Goal: Obtain resource: Download file/media

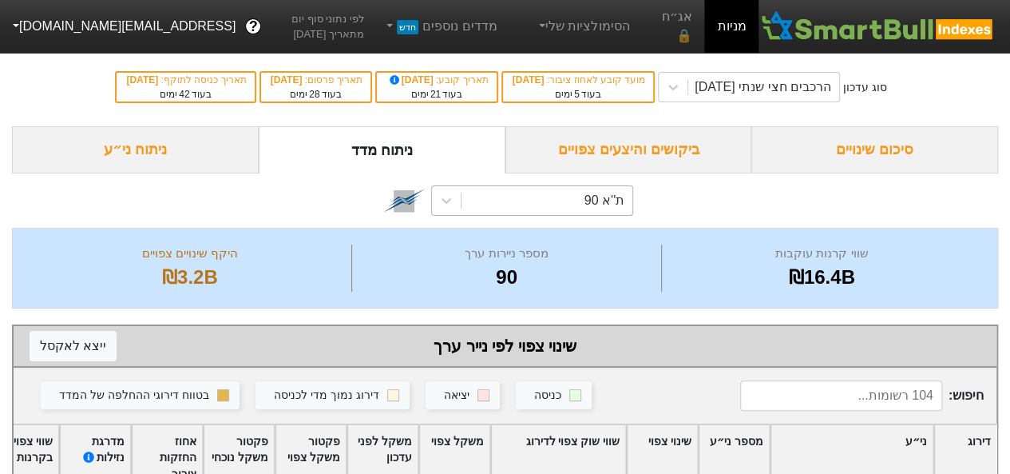
click at [478, 194] on div "ת''א 90" at bounding box center [547, 200] width 171 height 29
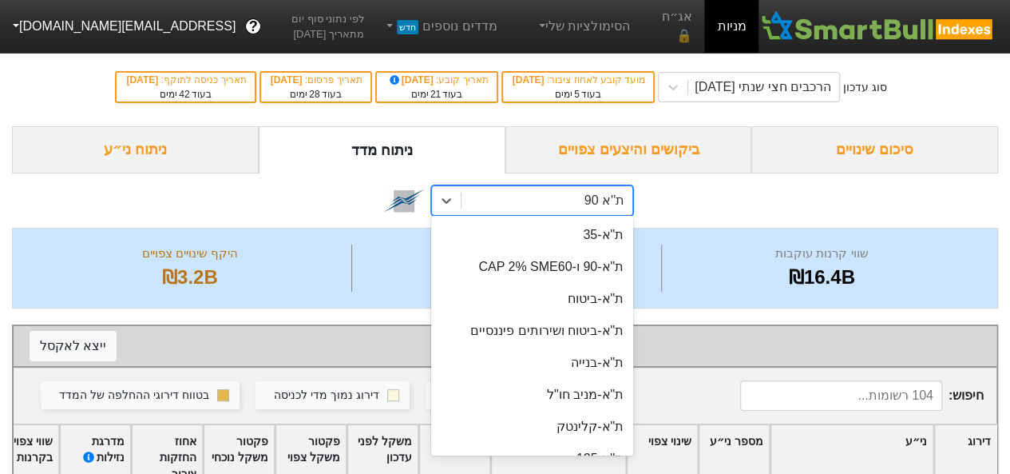
scroll to position [62, 0]
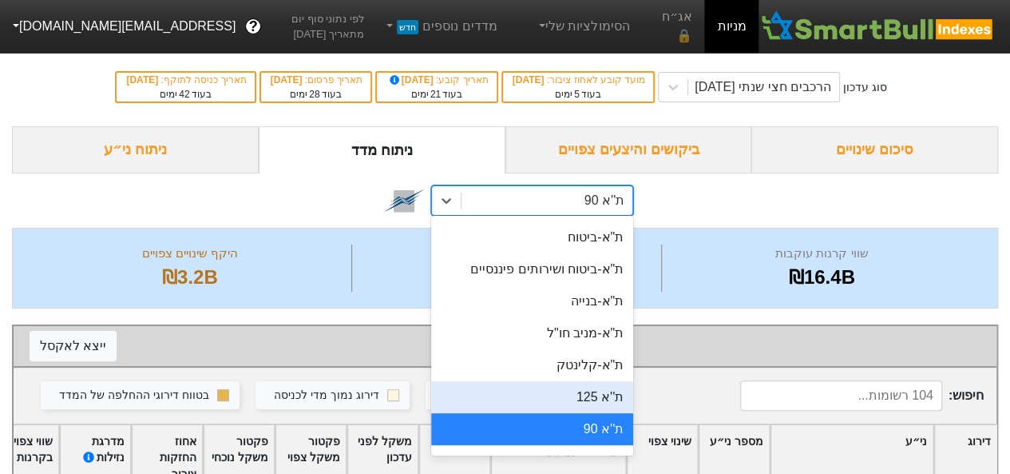
click at [617, 394] on div "ת''א 125" at bounding box center [532, 397] width 202 height 32
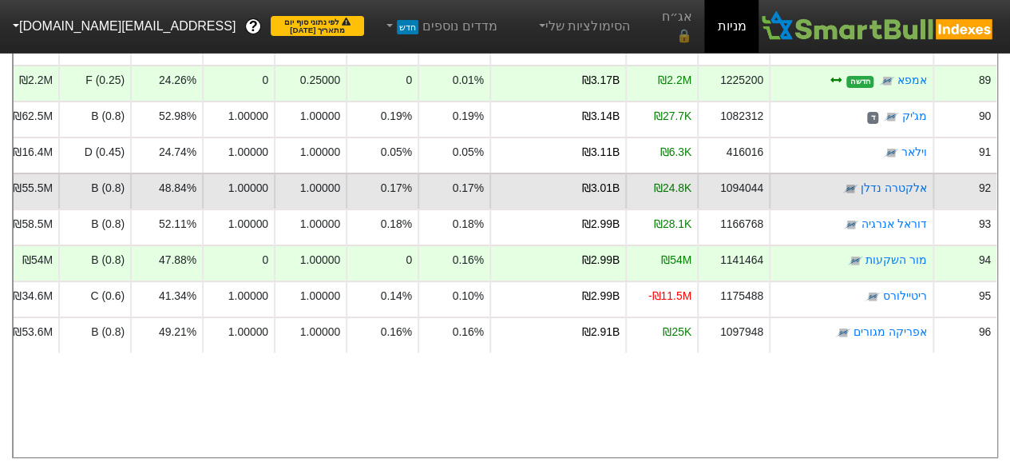
scroll to position [2836, 0]
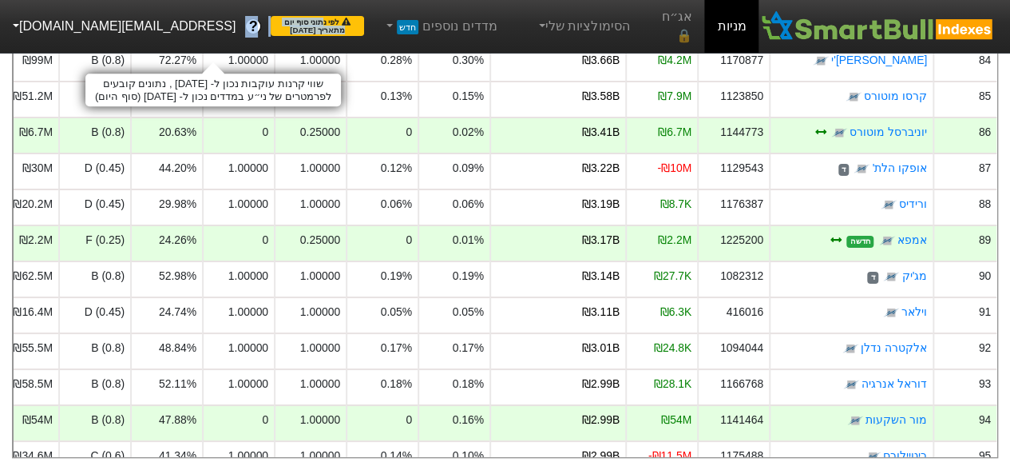
drag, startPoint x: 255, startPoint y: 28, endPoint x: 117, endPoint y: 36, distance: 138.4
click at [117, 36] on nav "מניות אג״ח 🔒 הסימולציות שלי מדדים נוספים חדש לפי נתוני סוף יום מתאריך [DATE] ? …" at bounding box center [505, 26] width 1010 height 53
click at [271, 26] on span "לפי נתוני סוף יום מתאריך [DATE]" at bounding box center [317, 26] width 93 height 20
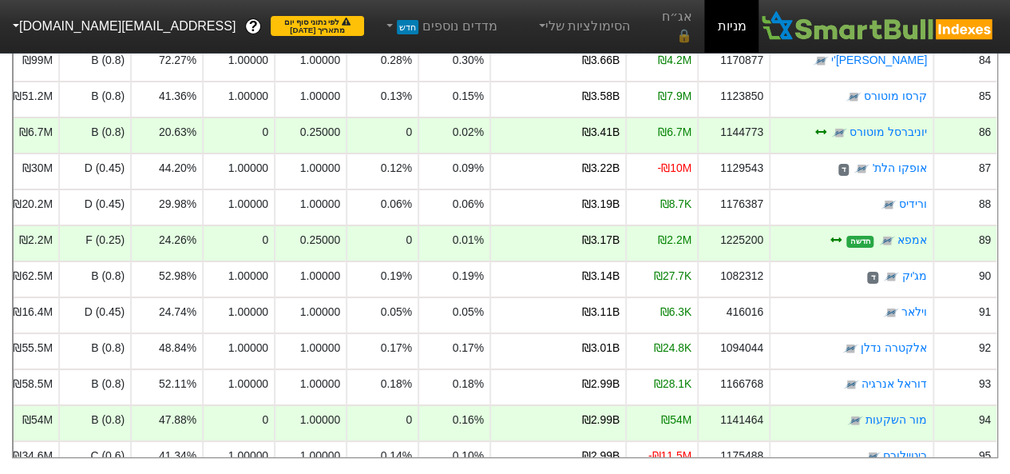
click at [736, 25] on link "מניות" at bounding box center [732, 26] width 54 height 53
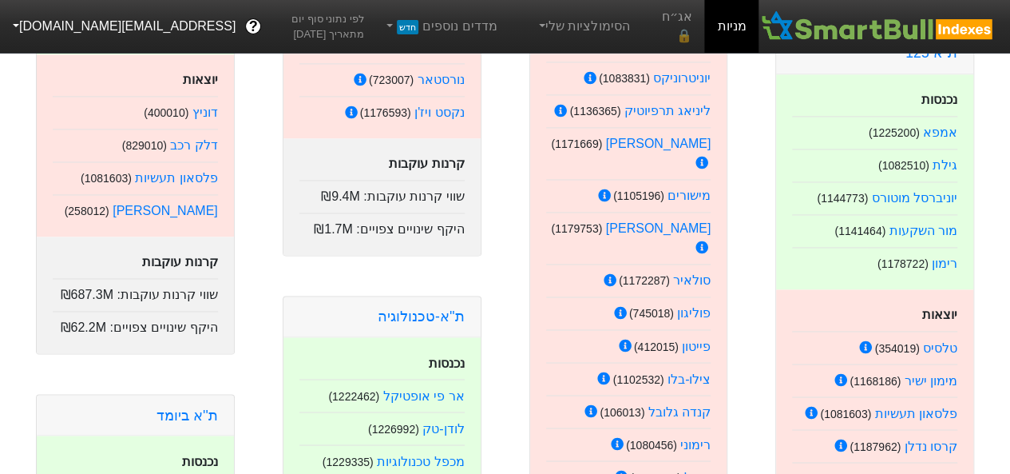
scroll to position [1160, 0]
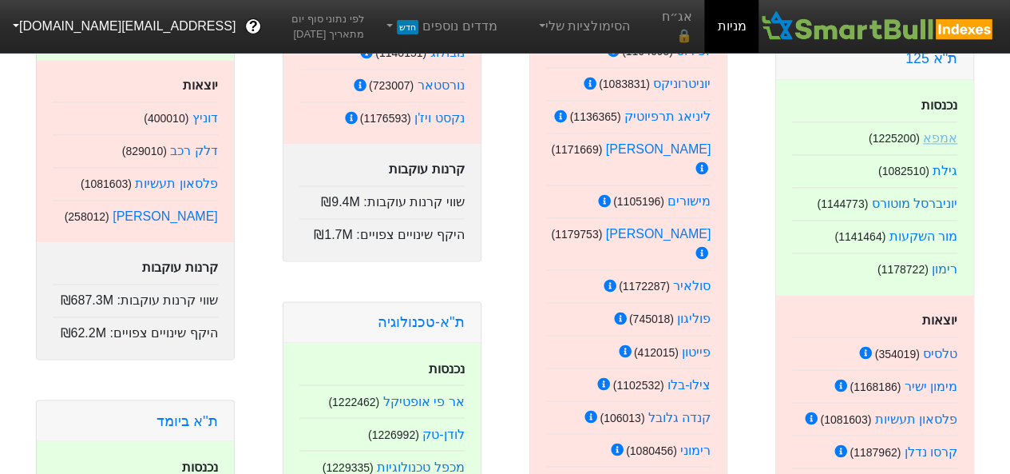
click at [941, 131] on link "אמפא" at bounding box center [940, 138] width 34 height 14
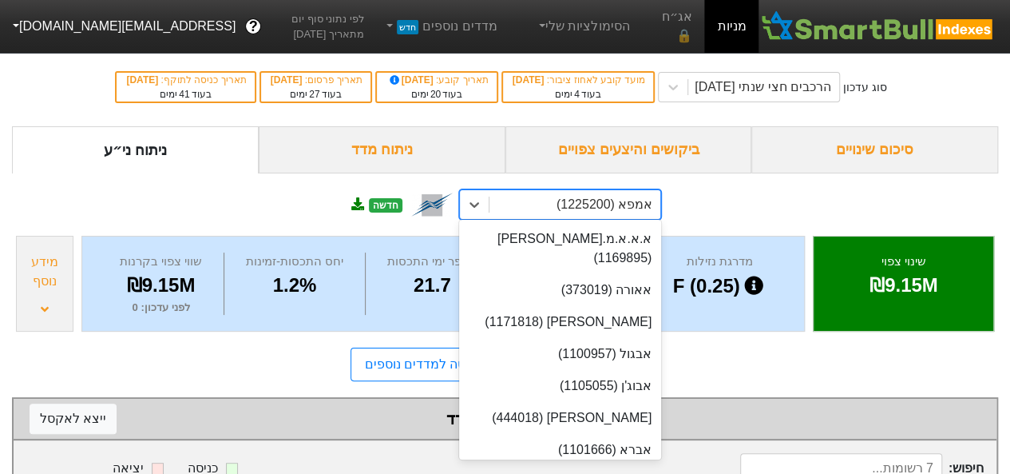
click at [601, 205] on div "אמפא (1225200)" at bounding box center [605, 204] width 96 height 19
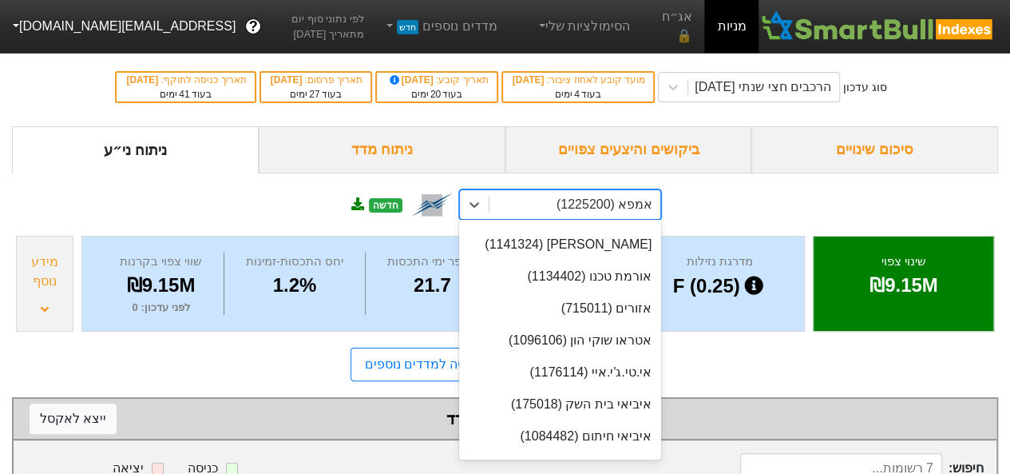
scroll to position [477, 0]
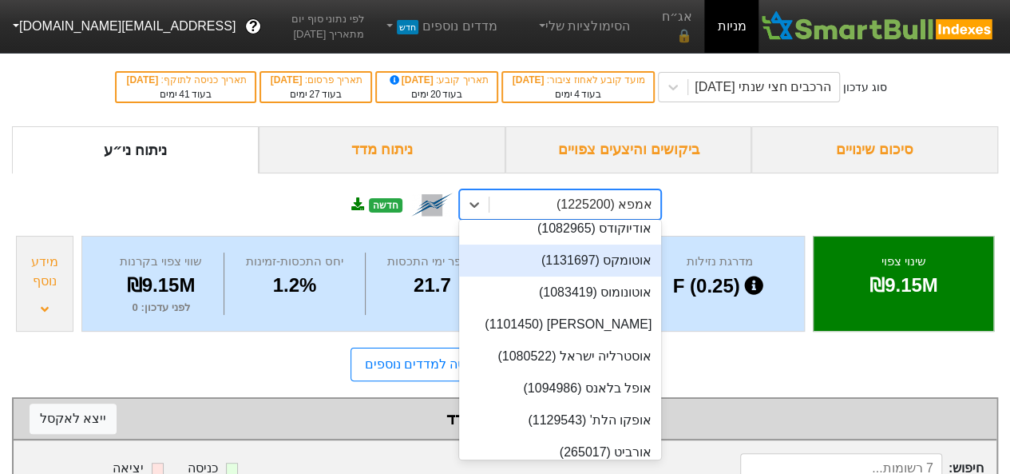
click at [805, 186] on div "option אוטומקס (1131697) focused, 16 of 537. 537 results available. Use Up and …" at bounding box center [505, 202] width 987 height 58
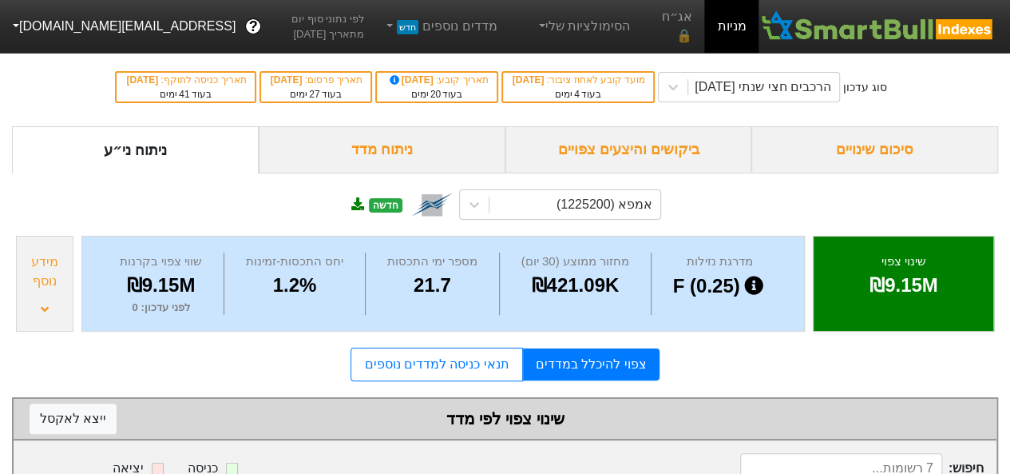
scroll to position [320, 0]
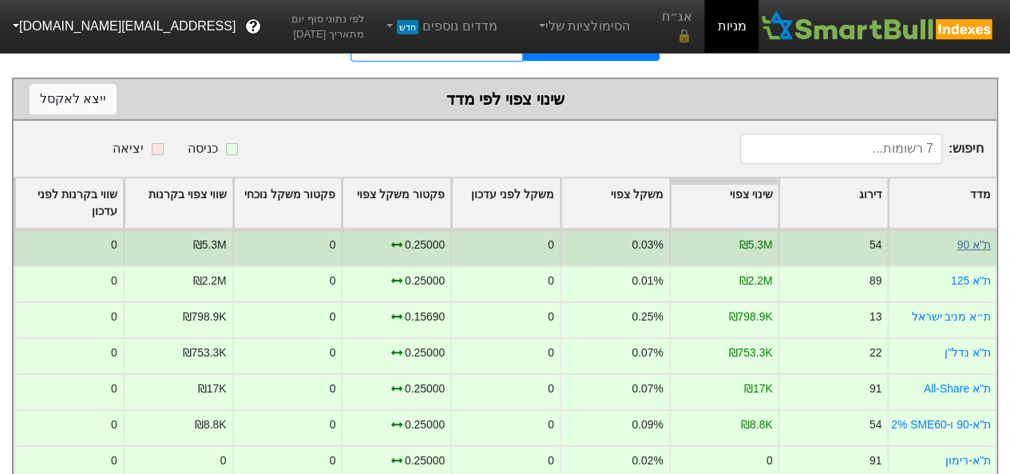
click at [972, 240] on link "ת''א 90" at bounding box center [974, 244] width 34 height 13
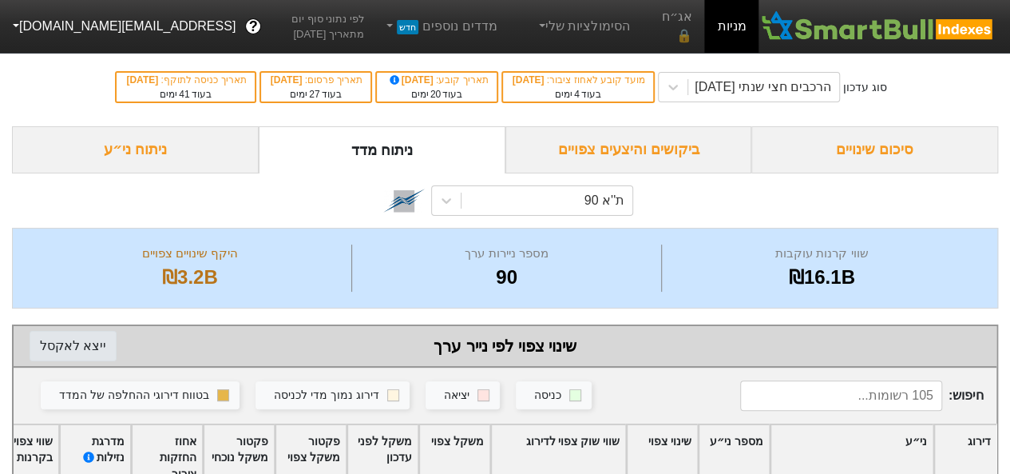
click at [80, 354] on button "ייצא ל אקסל" at bounding box center [73, 346] width 87 height 30
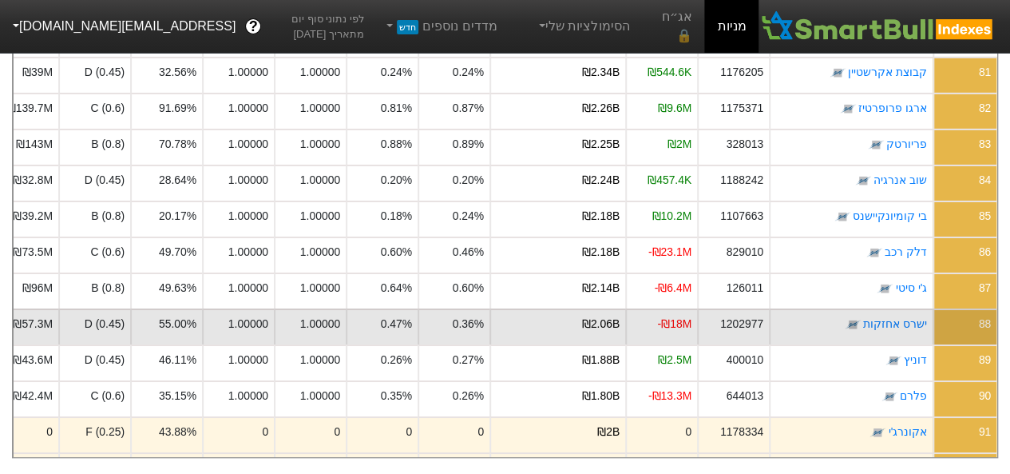
scroll to position [2956, 0]
